Goal: Task Accomplishment & Management: Manage account settings

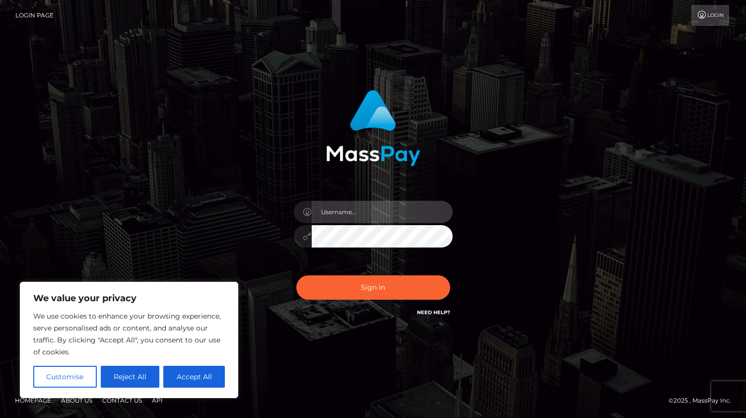
type input "rhai.club"
click at [212, 225] on div "rhai.club Sign in" at bounding box center [373, 208] width 566 height 253
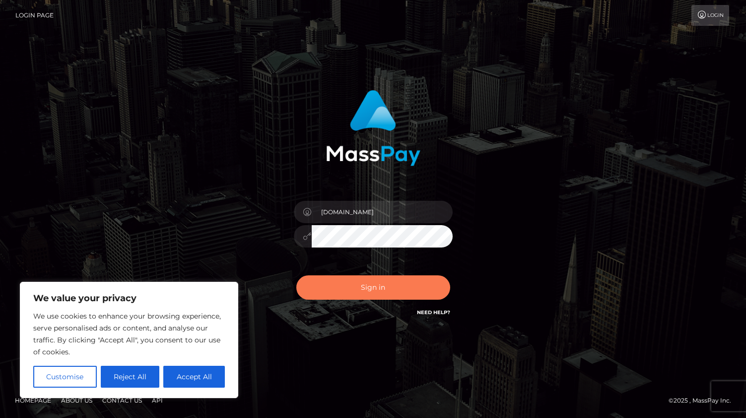
click at [360, 284] on button "Sign in" at bounding box center [373, 287] width 154 height 24
click at [547, 156] on div "rhai.club Sign in" at bounding box center [373, 208] width 566 height 253
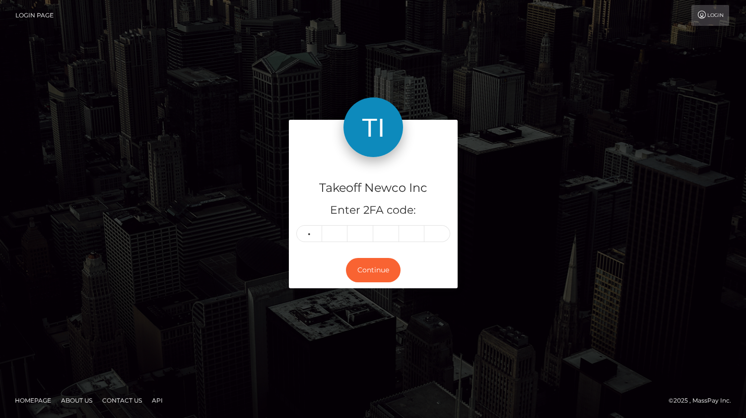
type input "7"
type input "3"
type input "5"
type input "7"
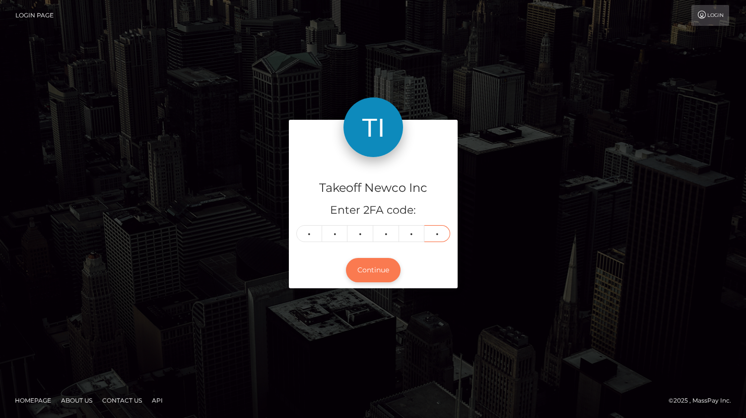
type input "2"
click at [368, 276] on button "Continue" at bounding box center [373, 270] width 55 height 24
